Goal: Find specific page/section: Find specific page/section

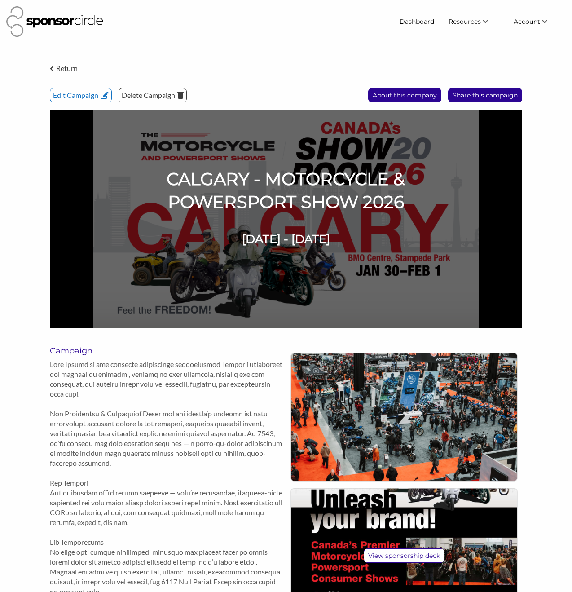
scroll to position [13628, 0]
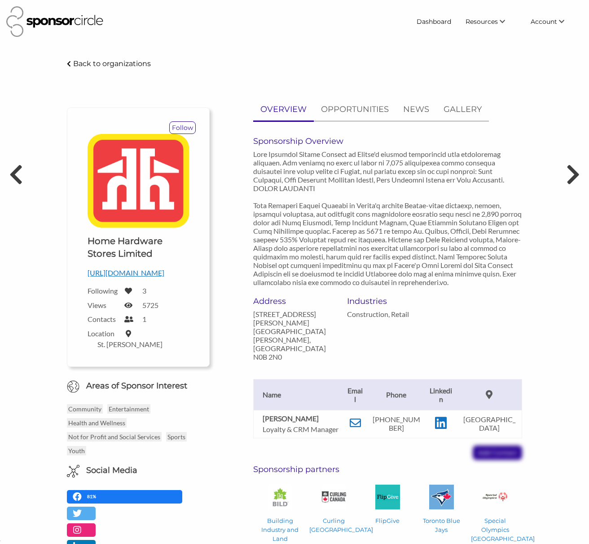
scroll to position [13676, 0]
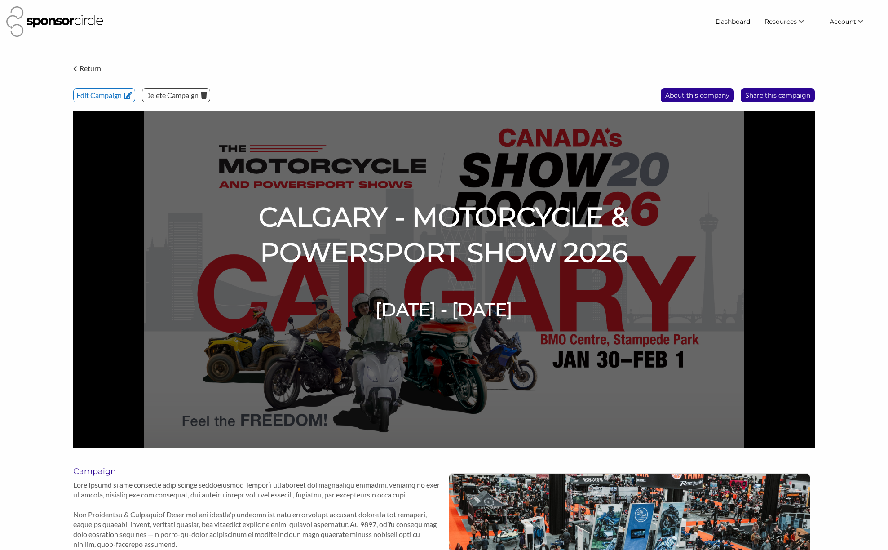
scroll to position [13670, 0]
